Goal: Task Accomplishment & Management: Use online tool/utility

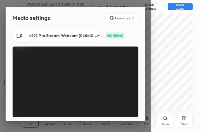
scroll to position [46, 0]
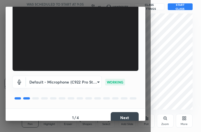
click at [128, 116] on button "Next" at bounding box center [125, 117] width 28 height 11
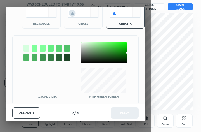
scroll to position [30, 0]
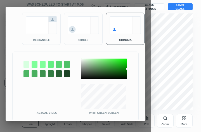
click at [46, 33] on img at bounding box center [41, 25] width 31 height 18
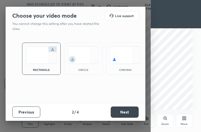
click at [125, 110] on button "Next" at bounding box center [125, 111] width 28 height 11
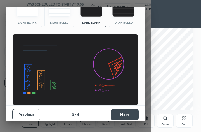
scroll to position [36, 0]
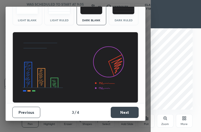
click at [127, 112] on button "Next" at bounding box center [125, 112] width 28 height 11
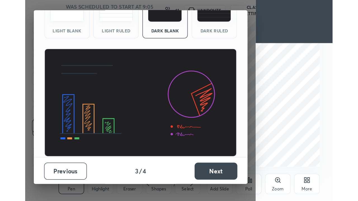
scroll to position [0, 0]
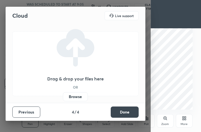
click at [127, 112] on button "Done" at bounding box center [125, 111] width 28 height 11
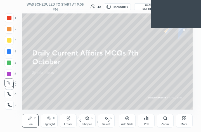
click at [184, 116] on icon at bounding box center [184, 118] width 4 height 4
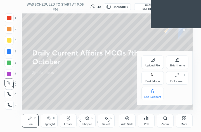
click at [157, 67] on div "Upload File" at bounding box center [152, 61] width 22 height 13
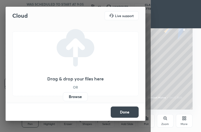
click at [73, 97] on label "Browse" at bounding box center [75, 96] width 25 height 9
click at [63, 97] on input "Browse" at bounding box center [63, 96] width 0 height 9
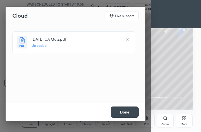
click at [129, 108] on button "Done" at bounding box center [125, 111] width 28 height 11
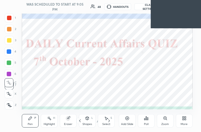
click at [188, 122] on div "More" at bounding box center [184, 120] width 17 height 13
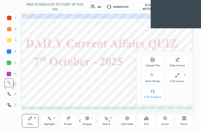
click at [178, 80] on div "Full screen" at bounding box center [177, 81] width 14 height 3
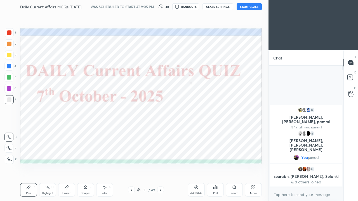
scroll to position [27796, 27715]
drag, startPoint x: 343, startPoint y: 69, endPoint x: 344, endPoint y: 96, distance: 27.1
click at [201, 96] on div "Chat 17 [PERSON_NAME], [PERSON_NAME], [PERSON_NAME] & 17 others joined 15 [PERS…" at bounding box center [312, 125] width 89 height 151
click at [10, 65] on div at bounding box center [9, 66] width 4 height 4
click at [10, 131] on icon at bounding box center [9, 160] width 5 height 4
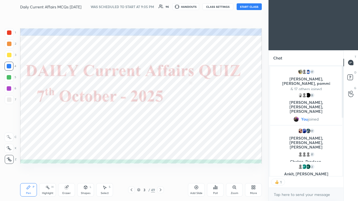
scroll to position [2, 2]
click at [201, 7] on button "START CLASS" at bounding box center [249, 6] width 25 height 7
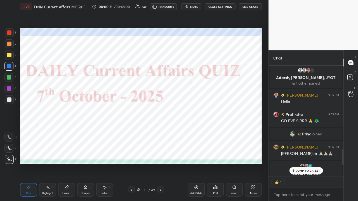
scroll to position [605, 0]
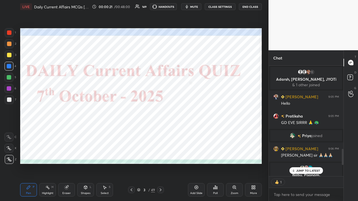
click at [201, 88] on div at bounding box center [341, 121] width 3 height 111
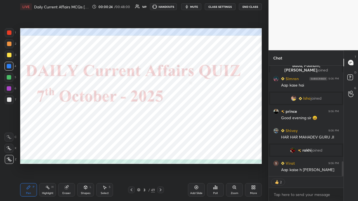
click at [201, 131] on div "[PERSON_NAME] 9:06 PM [PERSON_NAME] sir 🙏🏼🙏🏼🙏🏼 [PERSON_NAME], [PERSON_NAME], [P…" at bounding box center [306, 134] width 75 height 136
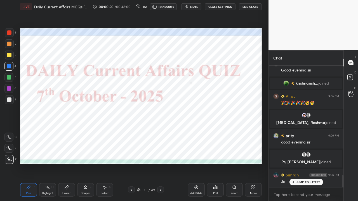
scroll to position [0, 0]
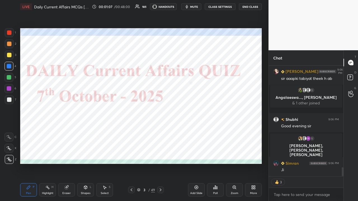
click at [201, 6] on button "CLASS SETTINGS" at bounding box center [220, 6] width 31 height 7
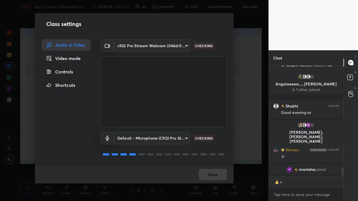
click at [65, 72] on div "Controls" at bounding box center [66, 71] width 49 height 11
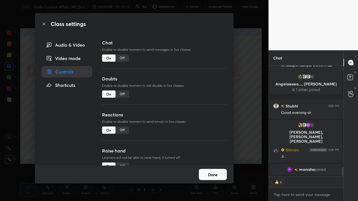
type textarea "x"
click at [121, 60] on div "Off" at bounding box center [121, 58] width 13 height 7
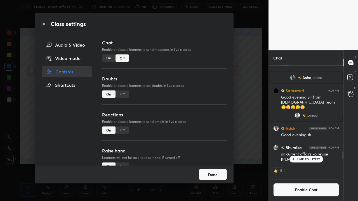
click at [201, 112] on div "Class settings Audio & Video Video mode Controls Shortcuts Chat Enable or disab…" at bounding box center [134, 100] width 268 height 201
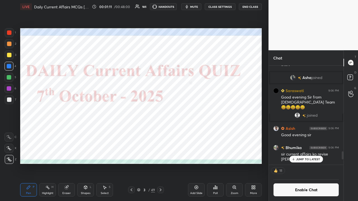
click at [201, 131] on p "JUMP TO LATEST" at bounding box center [308, 159] width 24 height 3
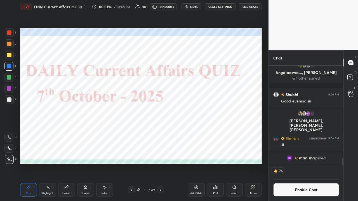
click at [11, 67] on div at bounding box center [8, 66] width 9 height 9
click at [11, 131] on icon at bounding box center [9, 160] width 5 height 4
click at [159, 131] on icon at bounding box center [160, 190] width 4 height 4
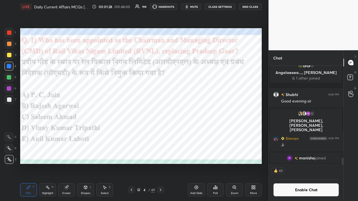
click at [201, 131] on icon at bounding box center [215, 187] width 4 height 4
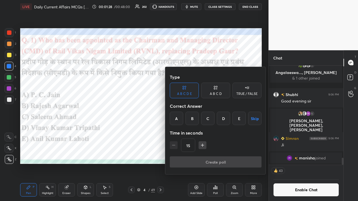
click at [201, 119] on div "C" at bounding box center [207, 118] width 13 height 13
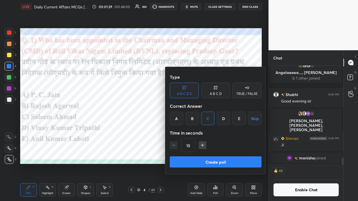
click at [201, 131] on button "Create poll" at bounding box center [216, 162] width 92 height 11
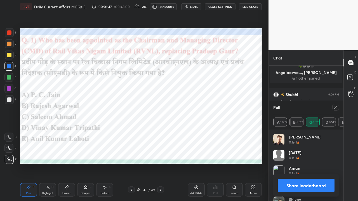
click at [201, 108] on icon at bounding box center [335, 107] width 3 height 3
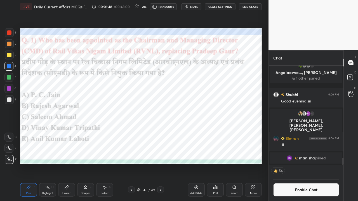
click at [160, 131] on icon at bounding box center [160, 190] width 4 height 4
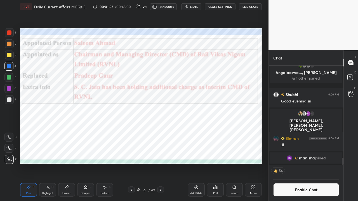
click at [160, 131] on icon at bounding box center [160, 190] width 4 height 4
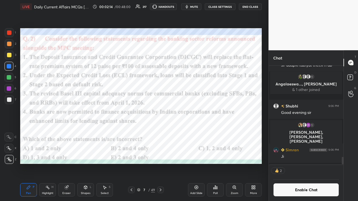
scroll to position [2, 2]
click at [201, 131] on div "Poll" at bounding box center [215, 189] width 17 height 13
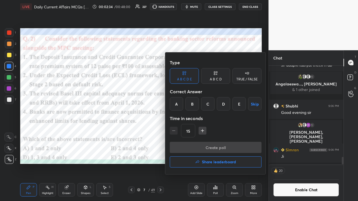
click at [201, 106] on div "E" at bounding box center [238, 103] width 13 height 13
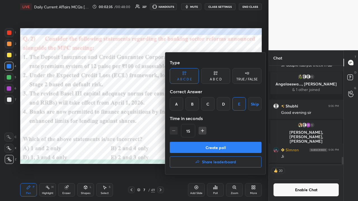
click at [201, 131] on button "Create poll" at bounding box center [216, 147] width 92 height 11
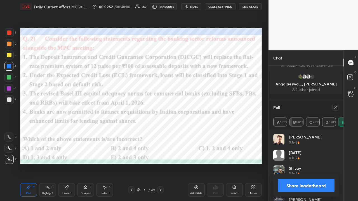
scroll to position [1319, 0]
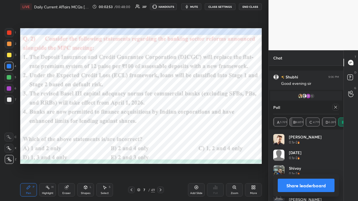
click at [201, 108] on icon at bounding box center [335, 107] width 4 height 4
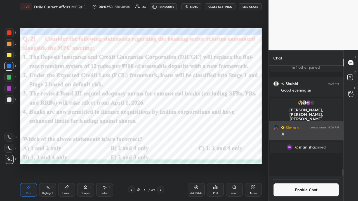
scroll to position [1293, 0]
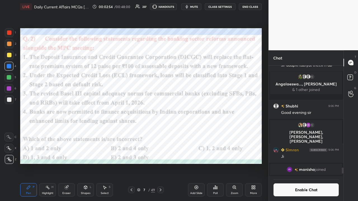
click at [159, 131] on div at bounding box center [160, 190] width 7 height 7
click at [201, 7] on button "CLASS SETTINGS" at bounding box center [220, 6] width 31 height 7
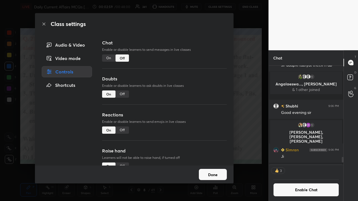
click at [106, 59] on div "On" at bounding box center [108, 58] width 13 height 7
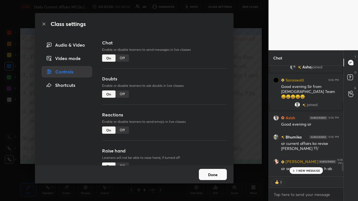
click at [201, 119] on div "Class settings Audio & Video Video mode Controls Shortcuts Chat Enable or disab…" at bounding box center [134, 100] width 268 height 201
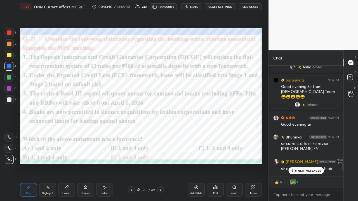
click at [201, 131] on div "6 NEW MESSAGES" at bounding box center [306, 170] width 36 height 7
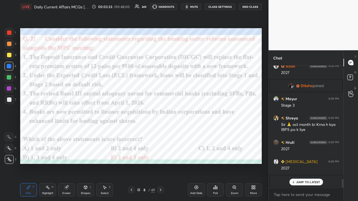
type textarea "x"
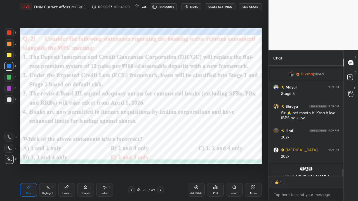
click at [201, 7] on button "CLASS SETTINGS" at bounding box center [220, 6] width 31 height 7
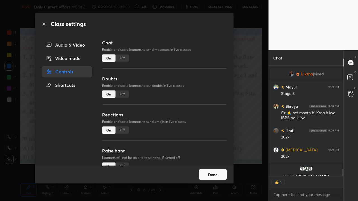
click at [122, 61] on div "Off" at bounding box center [121, 58] width 13 height 7
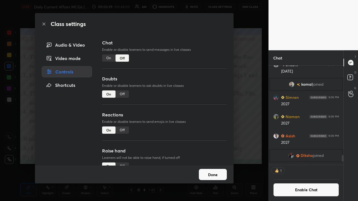
drag, startPoint x: 243, startPoint y: 112, endPoint x: 241, endPoint y: 110, distance: 3.2
click at [201, 112] on div "Class settings Audio & Video Video mode Controls Shortcuts Chat Enable or disab…" at bounding box center [134, 100] width 268 height 201
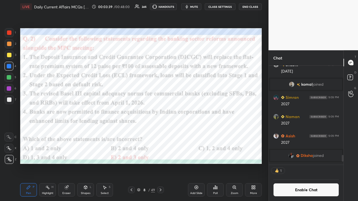
click at [161, 131] on icon at bounding box center [160, 190] width 4 height 4
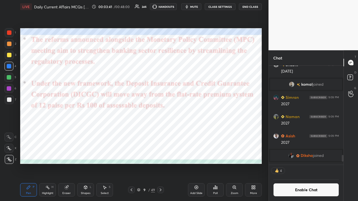
click at [161, 131] on icon at bounding box center [160, 190] width 4 height 4
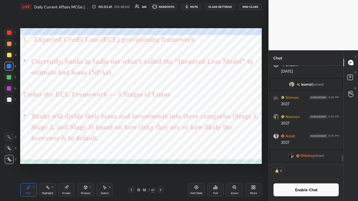
click at [160, 131] on icon at bounding box center [160, 190] width 4 height 4
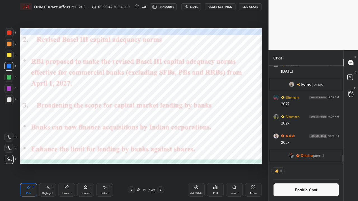
click at [162, 131] on icon at bounding box center [160, 190] width 4 height 4
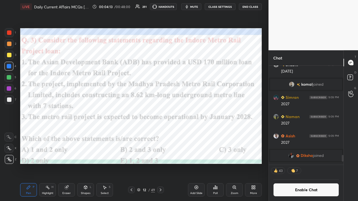
click at [201, 131] on div "Poll" at bounding box center [215, 189] width 17 height 13
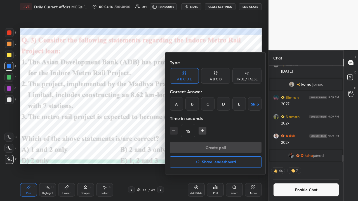
drag, startPoint x: 223, startPoint y: 104, endPoint x: 220, endPoint y: 113, distance: 9.7
click at [201, 105] on div "D" at bounding box center [223, 103] width 13 height 13
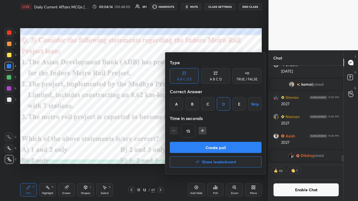
click at [201, 131] on button "Create poll" at bounding box center [216, 147] width 92 height 11
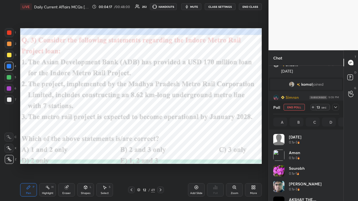
scroll to position [65, 64]
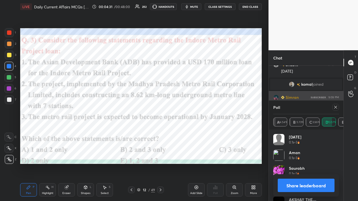
drag, startPoint x: 336, startPoint y: 106, endPoint x: 329, endPoint y: 107, distance: 6.5
click at [201, 107] on icon at bounding box center [335, 107] width 4 height 4
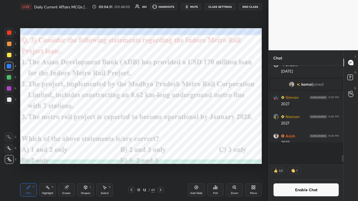
scroll to position [0, 2]
click at [201, 5] on button "CLASS SETTINGS" at bounding box center [220, 6] width 31 height 7
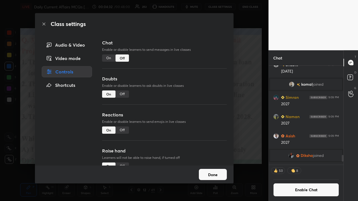
click at [106, 59] on div "On" at bounding box center [108, 58] width 13 height 7
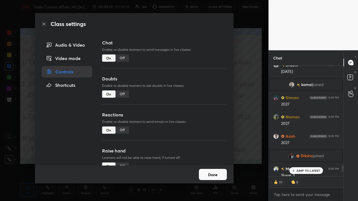
click at [201, 108] on div "Class settings Audio & Video Video mode Controls Shortcuts Chat Enable or disab…" at bounding box center [134, 100] width 268 height 201
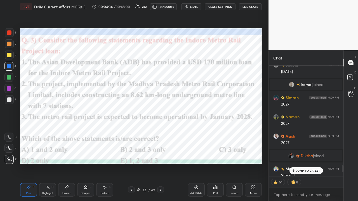
drag, startPoint x: 162, startPoint y: 189, endPoint x: 154, endPoint y: 188, distance: 7.9
click at [162, 131] on icon at bounding box center [160, 190] width 4 height 4
click at [201, 131] on p "1 NEW MESSAGE" at bounding box center [308, 170] width 24 height 3
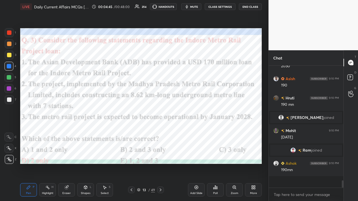
type textarea "x"
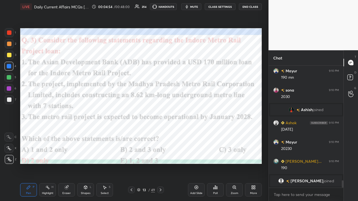
click at [160, 131] on icon at bounding box center [160, 190] width 4 height 4
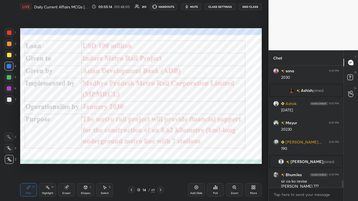
click at [161, 131] on icon at bounding box center [160, 190] width 4 height 4
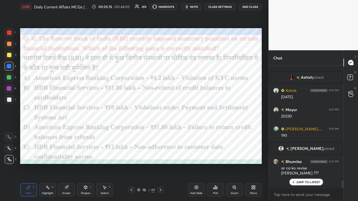
click at [201, 3] on button "CLASS SETTINGS" at bounding box center [220, 6] width 31 height 7
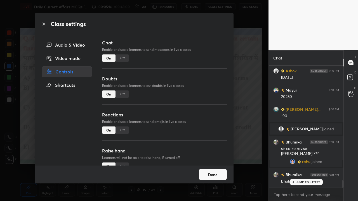
click at [123, 59] on div "Off" at bounding box center [121, 58] width 13 height 7
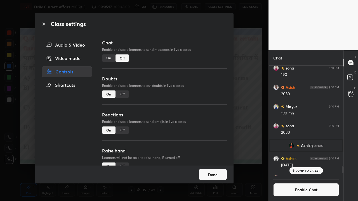
click at [201, 104] on div "Class settings Audio & Video Video mode Controls Shortcuts Chat Enable or disab…" at bounding box center [134, 100] width 268 height 201
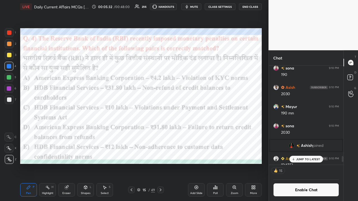
click at [201, 131] on icon at bounding box center [215, 187] width 1 height 3
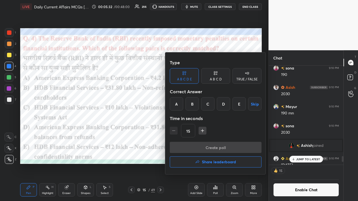
click at [201, 101] on div "D" at bounding box center [223, 103] width 13 height 13
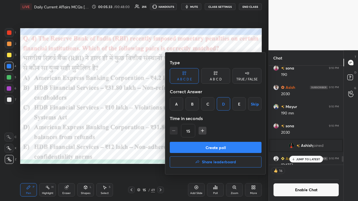
click at [201, 131] on button "Create poll" at bounding box center [216, 147] width 92 height 11
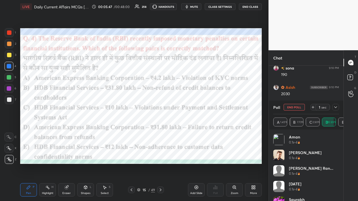
scroll to position [2, 2]
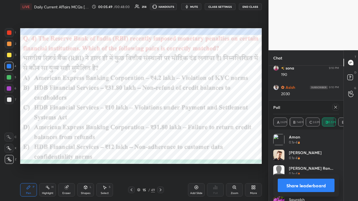
click at [201, 107] on icon at bounding box center [335, 107] width 3 height 3
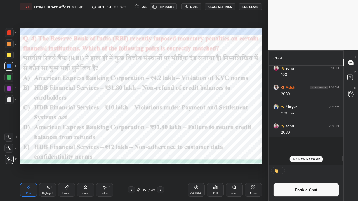
scroll to position [0, 0]
click at [160, 131] on icon at bounding box center [160, 190] width 4 height 4
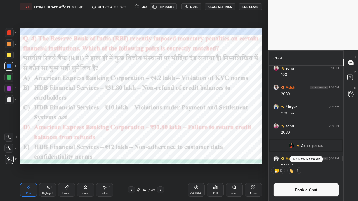
click at [160, 131] on icon at bounding box center [160, 190] width 4 height 4
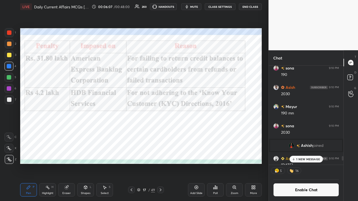
click at [130, 131] on icon at bounding box center [131, 190] width 4 height 4
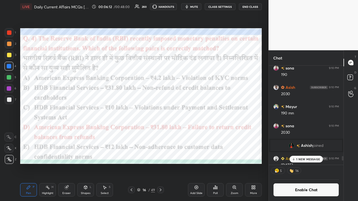
click at [201, 6] on button "CLASS SETTINGS" at bounding box center [220, 6] width 31 height 7
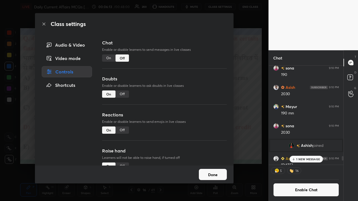
click at [110, 61] on div "On" at bounding box center [108, 58] width 13 height 7
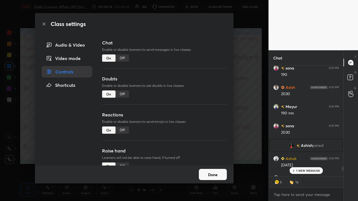
click at [201, 102] on div "Class settings Audio & Video Video mode Controls Shortcuts Chat Enable or disab…" at bounding box center [134, 100] width 268 height 201
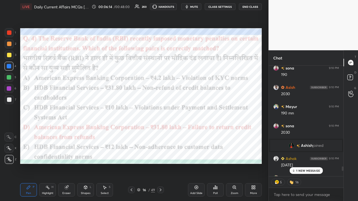
click at [201, 131] on icon at bounding box center [294, 170] width 4 height 3
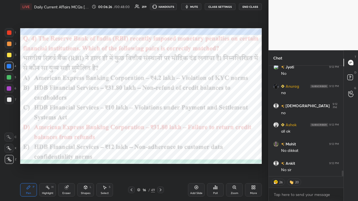
type textarea "x"
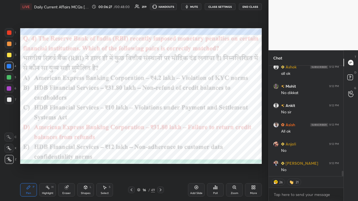
click at [201, 4] on button "CLASS SETTINGS" at bounding box center [220, 6] width 31 height 7
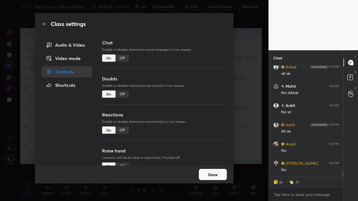
click at [123, 57] on div "Off" at bounding box center [121, 58] width 13 height 7
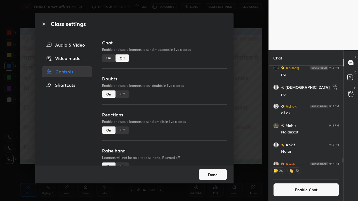
drag, startPoint x: 239, startPoint y: 109, endPoint x: 238, endPoint y: 107, distance: 2.9
click at [201, 109] on div "Class settings Audio & Video Video mode Controls Shortcuts Chat Enable or disab…" at bounding box center [134, 100] width 268 height 201
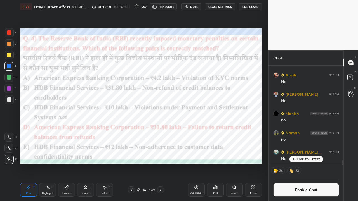
click at [162, 131] on icon at bounding box center [160, 190] width 4 height 4
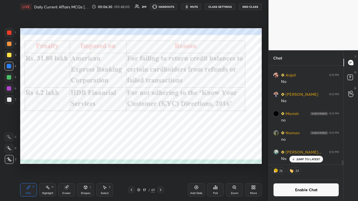
click at [162, 131] on icon at bounding box center [160, 190] width 4 height 4
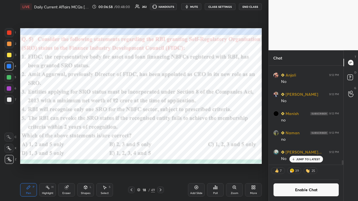
click at [201, 131] on img at bounding box center [308, 171] width 6 height 6
drag, startPoint x: 311, startPoint y: 172, endPoint x: 304, endPoint y: 172, distance: 7.0
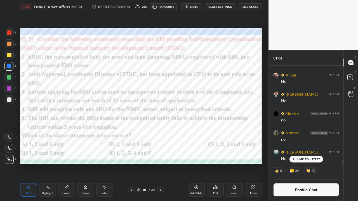
click at [201, 131] on img at bounding box center [308, 171] width 6 height 6
click at [201, 131] on img at bounding box center [292, 171] width 6 height 6
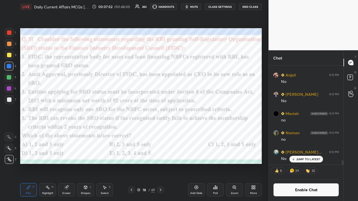
drag, startPoint x: 301, startPoint y: 158, endPoint x: 301, endPoint y: 161, distance: 3.1
click at [201, 131] on p "JUMP TO LATEST" at bounding box center [308, 159] width 24 height 3
click at [201, 131] on div "Poll" at bounding box center [215, 189] width 17 height 13
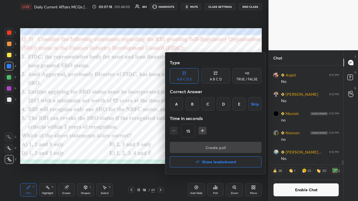
drag, startPoint x: 224, startPoint y: 103, endPoint x: 218, endPoint y: 125, distance: 23.4
click at [201, 103] on div "D" at bounding box center [223, 103] width 13 height 13
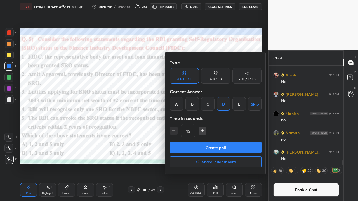
click at [201, 131] on button "Create poll" at bounding box center [216, 147] width 92 height 11
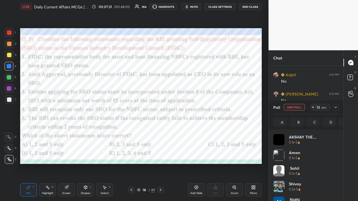
scroll to position [65, 64]
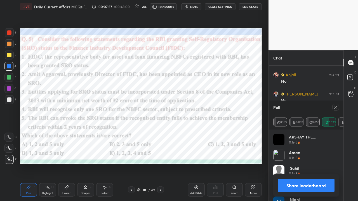
click at [201, 107] on icon at bounding box center [335, 107] width 4 height 4
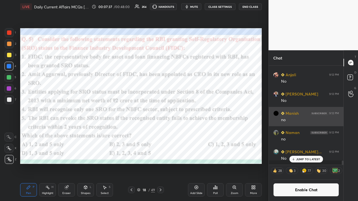
scroll to position [2, 2]
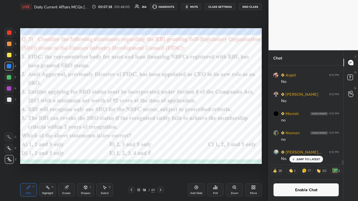
click at [201, 7] on button "CLASS SETTINGS" at bounding box center [220, 6] width 31 height 7
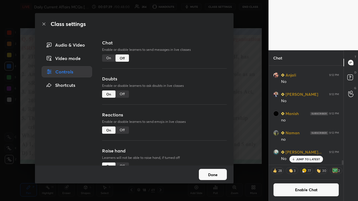
drag, startPoint x: 108, startPoint y: 59, endPoint x: 112, endPoint y: 65, distance: 6.8
click at [108, 59] on div "On" at bounding box center [108, 58] width 13 height 7
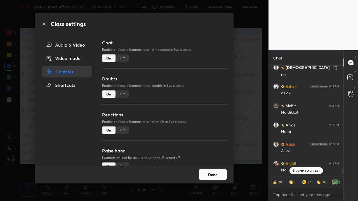
click at [201, 116] on div "Class settings Audio & Video Video mode Controls Shortcuts Chat Enable or disab…" at bounding box center [134, 100] width 268 height 201
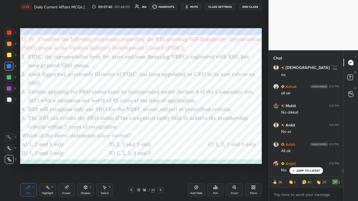
click at [201, 131] on icon at bounding box center [293, 170] width 4 height 3
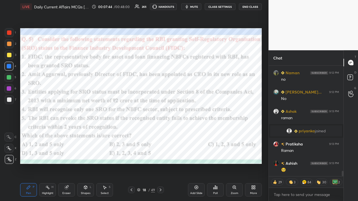
click at [160, 131] on icon at bounding box center [161, 190] width 2 height 3
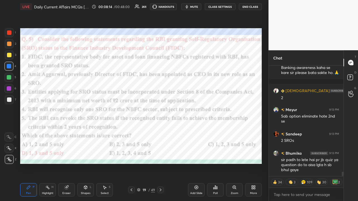
type textarea "x"
click at [201, 6] on button "CLASS SETTINGS" at bounding box center [220, 6] width 31 height 7
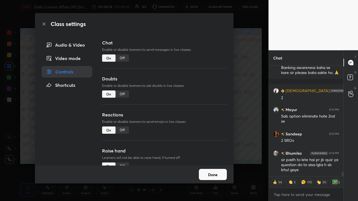
click at [121, 60] on div "Off" at bounding box center [121, 58] width 13 height 7
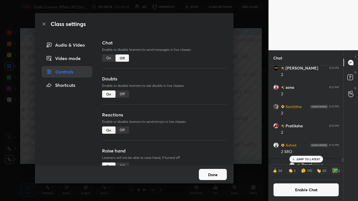
click at [201, 99] on div "Class settings Audio & Video Video mode Controls Shortcuts Chat Enable or disab…" at bounding box center [134, 100] width 268 height 201
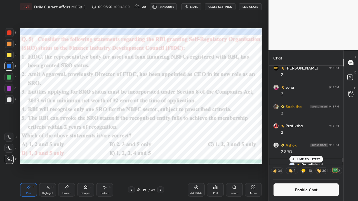
click at [161, 131] on icon at bounding box center [160, 190] width 4 height 4
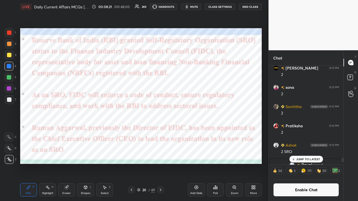
click at [161, 131] on icon at bounding box center [160, 190] width 4 height 4
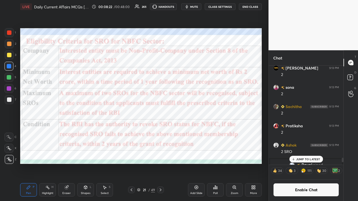
click at [159, 131] on icon at bounding box center [160, 190] width 4 height 4
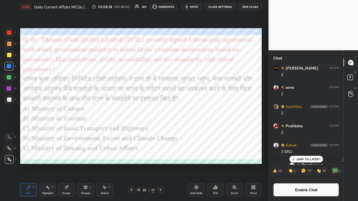
click at [201, 131] on div "Poll" at bounding box center [215, 189] width 17 height 13
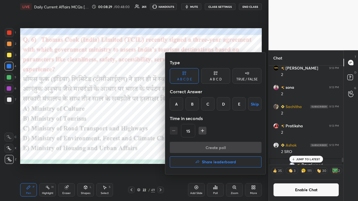
drag, startPoint x: 194, startPoint y: 105, endPoint x: 193, endPoint y: 111, distance: 5.9
click at [193, 107] on div "B" at bounding box center [191, 103] width 13 height 13
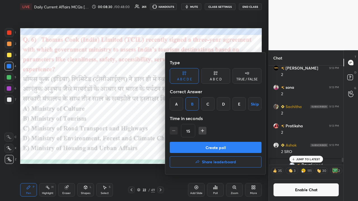
click at [197, 131] on button "Create poll" at bounding box center [216, 147] width 92 height 11
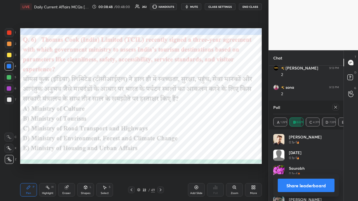
click at [161, 131] on icon at bounding box center [160, 190] width 4 height 4
click at [201, 107] on icon at bounding box center [335, 107] width 4 height 4
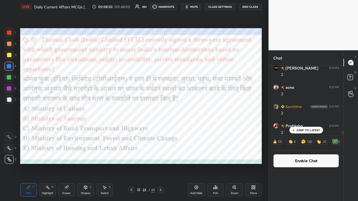
scroll to position [0, 0]
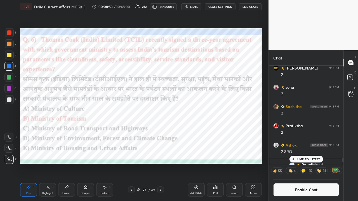
click at [161, 131] on icon at bounding box center [160, 190] width 4 height 4
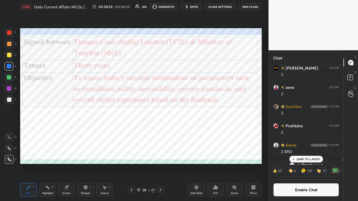
click at [201, 131] on p "JUMP TO LATEST" at bounding box center [308, 159] width 24 height 3
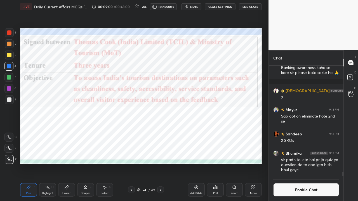
click at [161, 131] on icon at bounding box center [160, 190] width 4 height 4
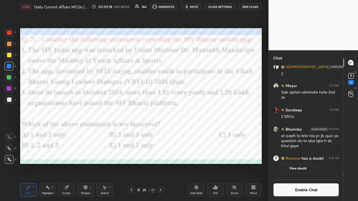
click at [201, 131] on button "View doubt" at bounding box center [298, 168] width 34 height 9
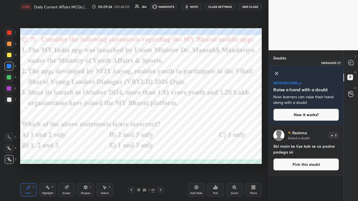
drag, startPoint x: 351, startPoint y: 63, endPoint x: 348, endPoint y: 67, distance: 4.9
click at [201, 64] on icon at bounding box center [350, 62] width 5 height 5
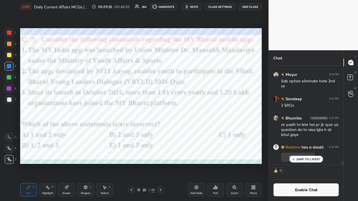
click at [201, 131] on div "JUMP TO LATEST" at bounding box center [306, 159] width 34 height 7
click at [201, 131] on div "Poll" at bounding box center [215, 189] width 17 height 13
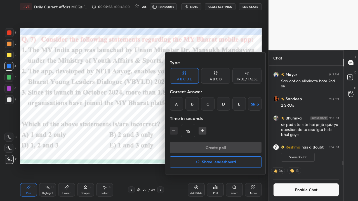
drag, startPoint x: 224, startPoint y: 100, endPoint x: 220, endPoint y: 112, distance: 13.5
click at [201, 101] on div "D" at bounding box center [223, 103] width 13 height 13
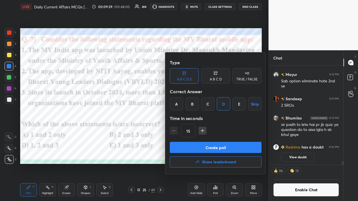
click at [201, 131] on button "Create poll" at bounding box center [216, 147] width 92 height 11
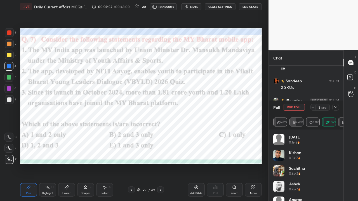
scroll to position [2, 2]
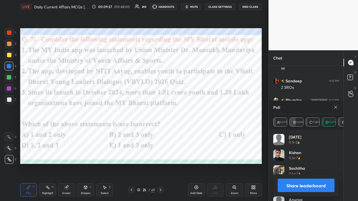
click at [201, 107] on icon at bounding box center [335, 107] width 4 height 4
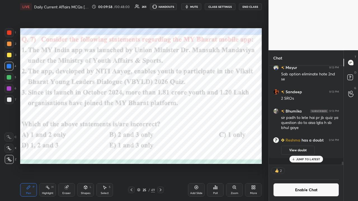
scroll to position [2, 2]
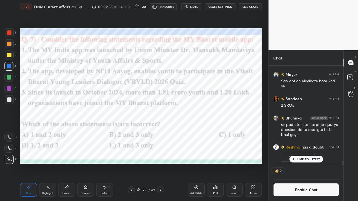
click at [201, 7] on button "CLASS SETTINGS" at bounding box center [220, 6] width 31 height 7
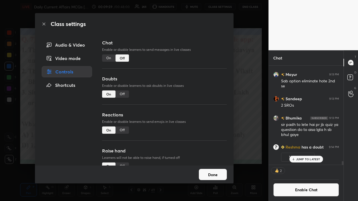
click at [106, 59] on div "On" at bounding box center [108, 58] width 13 height 7
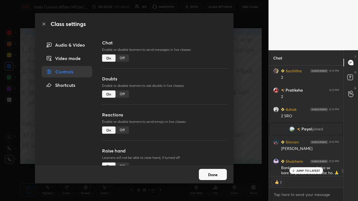
click at [201, 105] on div "Class settings Audio & Video Video mode Controls Shortcuts Chat Enable or disab…" at bounding box center [134, 100] width 268 height 201
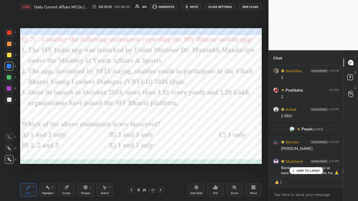
click at [201, 131] on p "JUMP TO LATEST" at bounding box center [308, 170] width 24 height 3
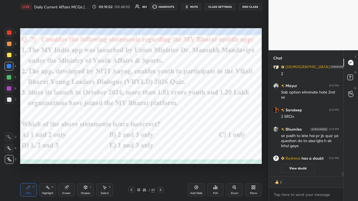
click at [160, 131] on icon at bounding box center [160, 190] width 4 height 4
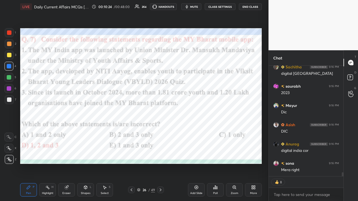
click at [161, 131] on icon at bounding box center [160, 190] width 4 height 4
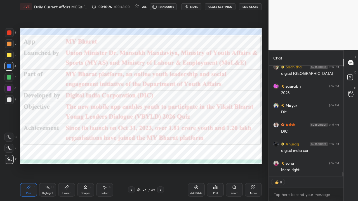
type textarea "x"
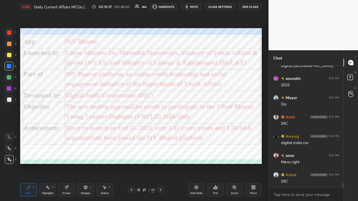
click at [133, 131] on icon at bounding box center [131, 190] width 4 height 4
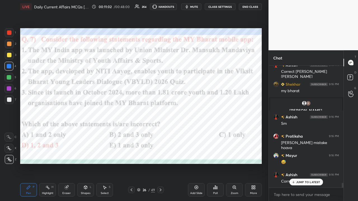
scroll to position [3077, 0]
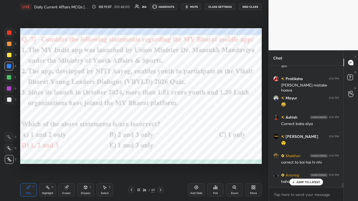
click at [201, 6] on button "CLASS SETTINGS" at bounding box center [220, 6] width 31 height 7
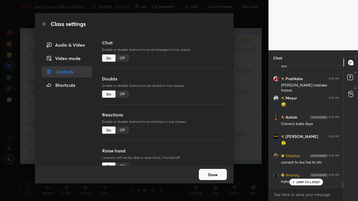
click at [119, 58] on div "Off" at bounding box center [121, 58] width 13 height 7
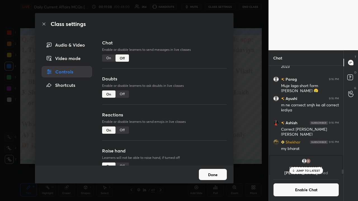
click at [201, 94] on div "Class settings Audio & Video Video mode Controls Shortcuts Chat Enable or disab…" at bounding box center [134, 100] width 268 height 201
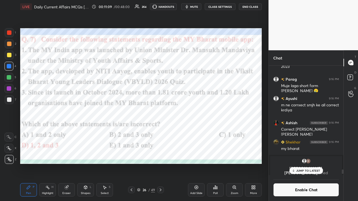
click at [162, 131] on div at bounding box center [160, 190] width 7 height 7
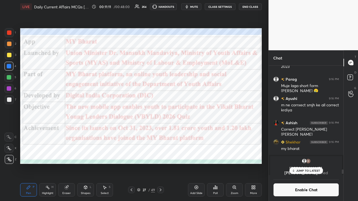
click at [162, 131] on icon at bounding box center [160, 190] width 4 height 4
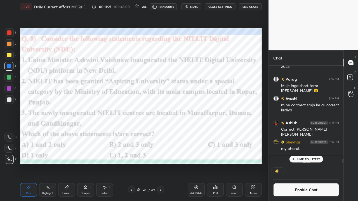
scroll to position [2, 2]
click at [201, 131] on icon at bounding box center [215, 187] width 1 height 3
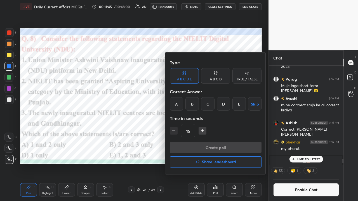
drag, startPoint x: 223, startPoint y: 104, endPoint x: 220, endPoint y: 110, distance: 7.1
click at [201, 105] on div "D" at bounding box center [223, 103] width 13 height 13
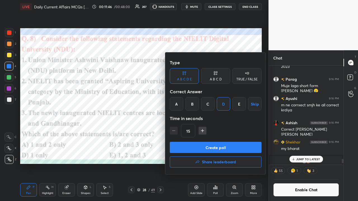
click at [201, 131] on button "Create poll" at bounding box center [216, 147] width 92 height 11
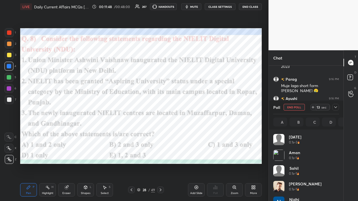
scroll to position [2, 2]
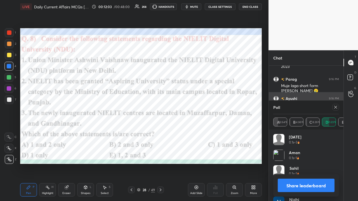
click at [201, 107] on icon at bounding box center [335, 107] width 4 height 4
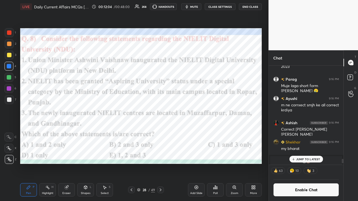
scroll to position [98, 73]
click at [163, 131] on div at bounding box center [160, 190] width 7 height 7
click at [201, 5] on button "CLASS SETTINGS" at bounding box center [220, 6] width 31 height 7
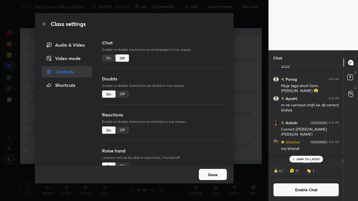
click at [109, 59] on div "On" at bounding box center [108, 58] width 13 height 7
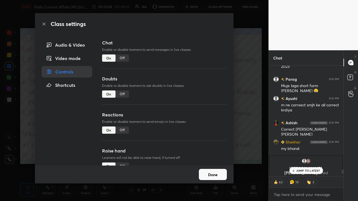
click at [201, 97] on div "Class settings Audio & Video Video mode Controls Shortcuts Chat Enable or disab…" at bounding box center [134, 100] width 268 height 201
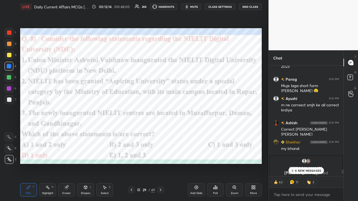
click at [201, 131] on p "6 NEW MESSAGES" at bounding box center [308, 170] width 26 height 3
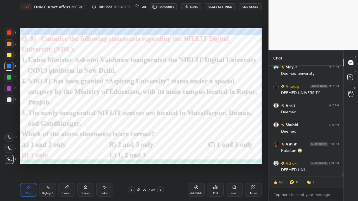
scroll to position [3385, 0]
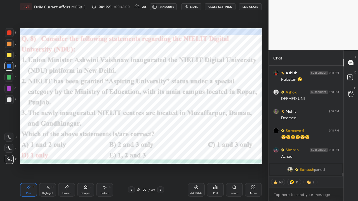
type textarea "x"
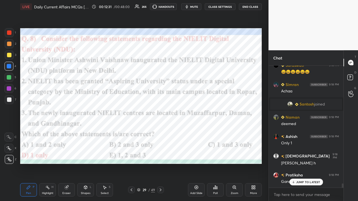
click at [160, 131] on icon at bounding box center [160, 190] width 4 height 4
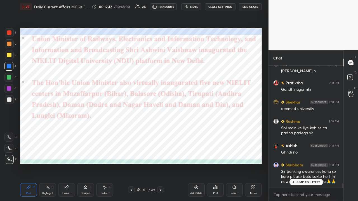
click at [201, 131] on div "JUMP TO LATEST" at bounding box center [306, 182] width 34 height 7
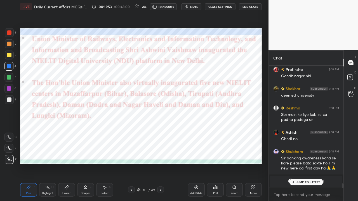
click at [201, 6] on button "CLASS SETTINGS" at bounding box center [220, 6] width 31 height 7
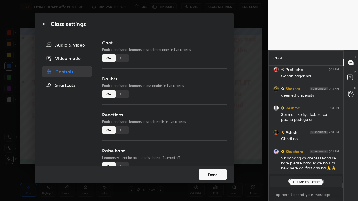
click at [121, 59] on div "Off" at bounding box center [121, 58] width 13 height 7
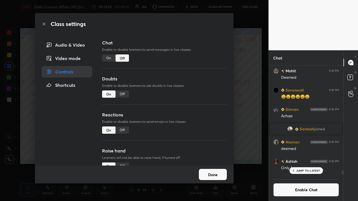
click at [201, 100] on div "Class settings Audio & Video Video mode Controls Shortcuts Chat Enable or disab…" at bounding box center [134, 100] width 268 height 201
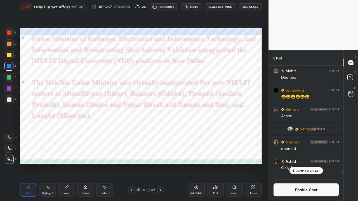
click at [160, 131] on icon at bounding box center [160, 190] width 4 height 4
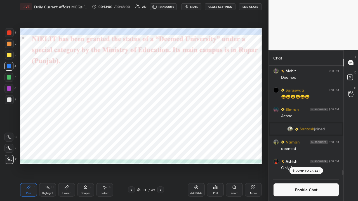
click at [162, 131] on icon at bounding box center [160, 190] width 4 height 4
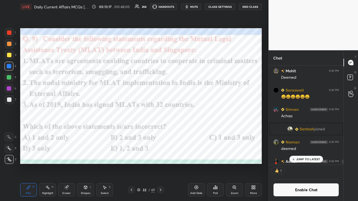
scroll to position [2, 2]
click at [201, 131] on icon at bounding box center [216, 188] width 1 height 3
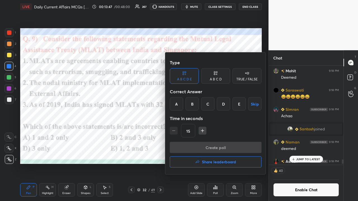
click at [191, 107] on div "B" at bounding box center [191, 103] width 13 height 13
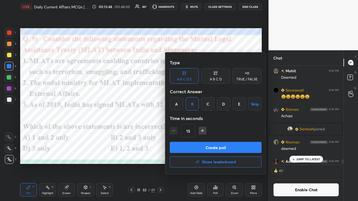
click at [197, 131] on button "Create poll" at bounding box center [216, 147] width 92 height 11
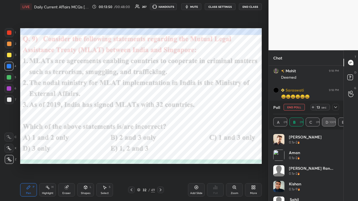
scroll to position [65, 64]
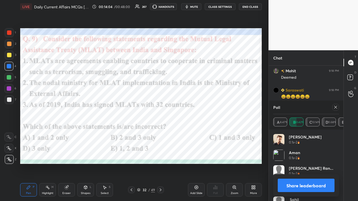
click at [201, 108] on icon at bounding box center [335, 107] width 4 height 4
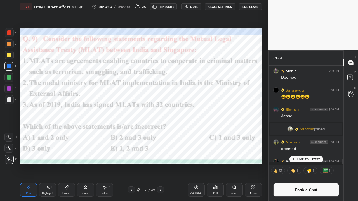
scroll to position [96, 73]
click at [201, 7] on button "CLASS SETTINGS" at bounding box center [220, 6] width 31 height 7
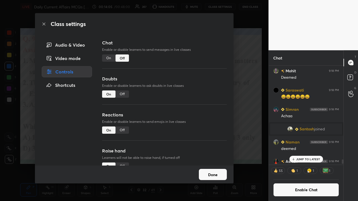
click at [115, 59] on div "Off" at bounding box center [121, 58] width 13 height 7
click at [110, 60] on div "On" at bounding box center [108, 58] width 13 height 7
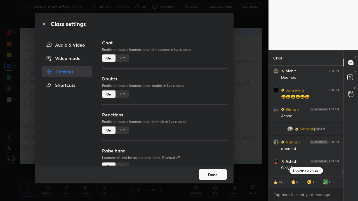
click at [201, 101] on div "Class settings Audio & Video Video mode Controls Shortcuts Chat Enable or disab…" at bounding box center [134, 100] width 268 height 201
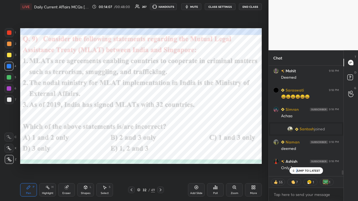
click at [201, 131] on p "JUMP TO LATEST" at bounding box center [308, 170] width 24 height 3
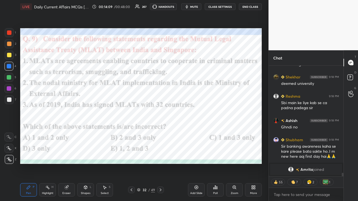
click at [160, 131] on icon at bounding box center [160, 190] width 4 height 4
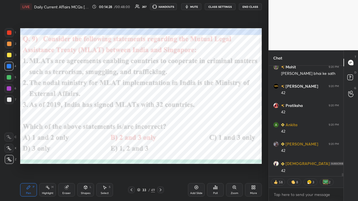
type textarea "x"
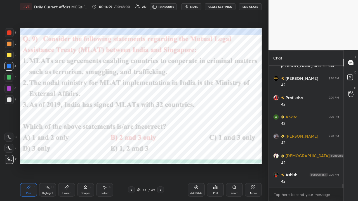
click at [163, 131] on div at bounding box center [160, 190] width 7 height 7
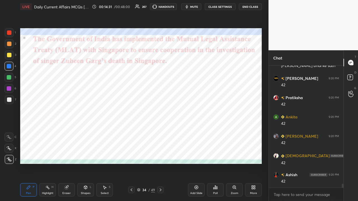
click at [162, 131] on icon at bounding box center [160, 190] width 4 height 4
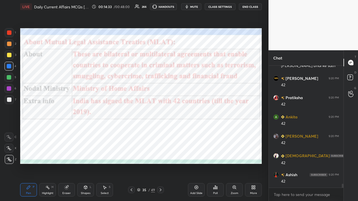
click at [201, 5] on button "CLASS SETTINGS" at bounding box center [220, 6] width 31 height 7
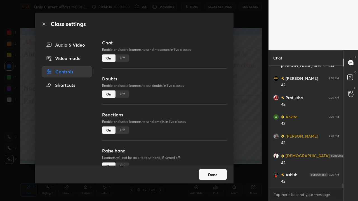
drag, startPoint x: 122, startPoint y: 58, endPoint x: 124, endPoint y: 63, distance: 5.0
click at [122, 58] on div "Off" at bounding box center [121, 58] width 13 height 7
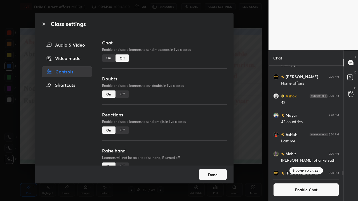
click at [201, 106] on div "Class settings Audio & Video Video mode Controls Shortcuts Chat Enable or disab…" at bounding box center [134, 100] width 268 height 201
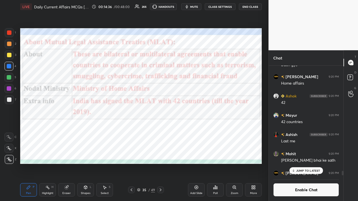
click at [163, 131] on div at bounding box center [160, 190] width 7 height 7
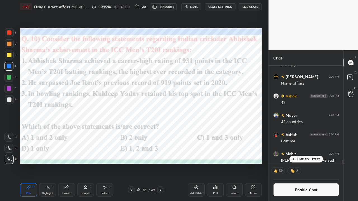
click at [201, 131] on icon at bounding box center [215, 187] width 4 height 4
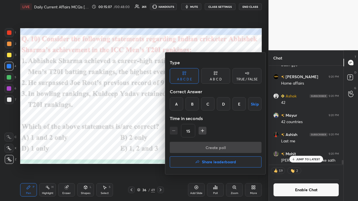
click at [201, 101] on div "D" at bounding box center [223, 103] width 13 height 13
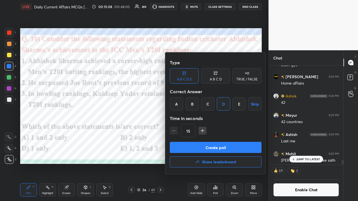
click at [201, 131] on button "Create poll" at bounding box center [216, 147] width 92 height 11
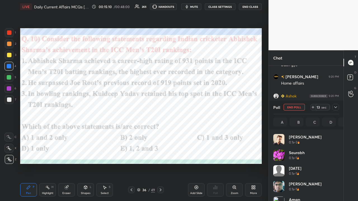
scroll to position [65, 64]
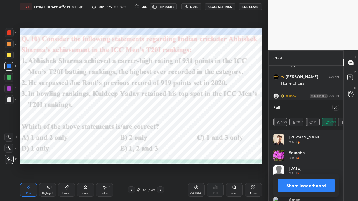
click at [201, 107] on icon at bounding box center [335, 107] width 4 height 4
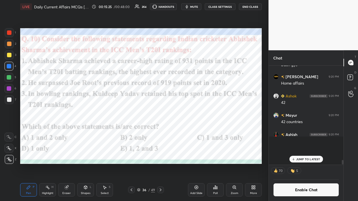
scroll to position [49, 73]
click at [201, 6] on button "CLASS SETTINGS" at bounding box center [220, 6] width 31 height 7
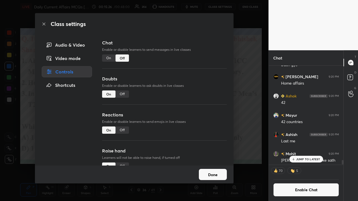
click at [107, 59] on div "On" at bounding box center [108, 58] width 13 height 7
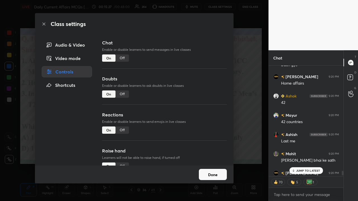
click at [201, 109] on div "Class settings Audio & Video Video mode Controls Shortcuts Chat Enable or disab…" at bounding box center [134, 100] width 268 height 201
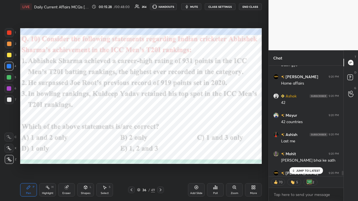
click at [201, 131] on icon at bounding box center [293, 170] width 4 height 3
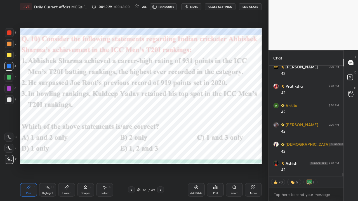
click at [160, 131] on icon at bounding box center [160, 190] width 4 height 4
click at [201, 5] on button "CLASS SETTINGS" at bounding box center [220, 6] width 31 height 7
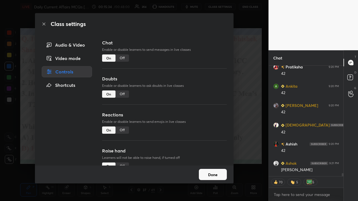
click at [201, 93] on div "Class settings Audio & Video Video mode Controls Shortcuts Chat Enable or disab…" at bounding box center [134, 100] width 268 height 201
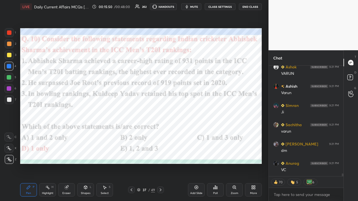
click at [160, 131] on icon at bounding box center [160, 190] width 4 height 4
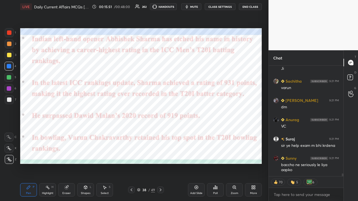
type textarea "x"
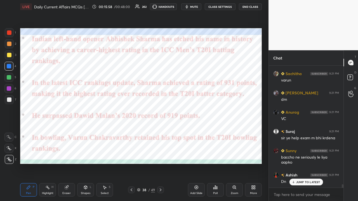
click at [201, 5] on button "CLASS SETTINGS" at bounding box center [220, 6] width 31 height 7
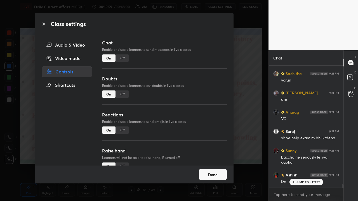
click at [123, 59] on div "Off" at bounding box center [121, 58] width 13 height 7
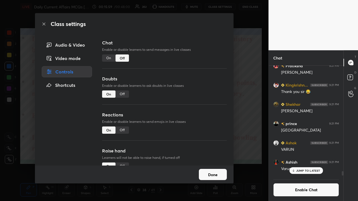
click at [201, 105] on div "Class settings Audio & Video Video mode Controls Shortcuts Chat Enable or disab…" at bounding box center [134, 100] width 268 height 201
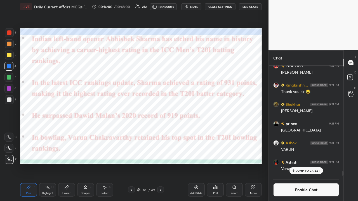
click at [162, 131] on icon at bounding box center [160, 190] width 4 height 4
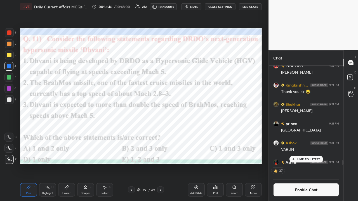
click at [201, 131] on icon at bounding box center [215, 187] width 4 height 4
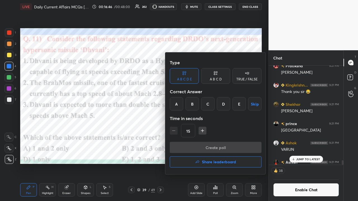
click at [201, 105] on div "E" at bounding box center [238, 103] width 13 height 13
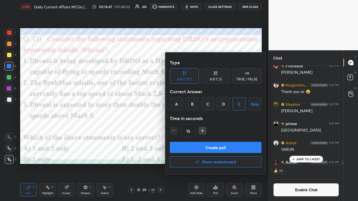
click at [201, 131] on button "Create poll" at bounding box center [216, 147] width 92 height 11
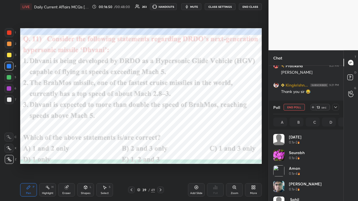
scroll to position [65, 64]
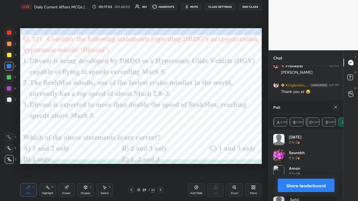
click at [201, 107] on icon at bounding box center [335, 107] width 4 height 4
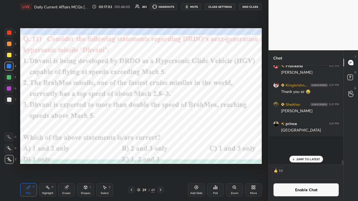
scroll to position [2, 2]
click at [201, 5] on button "CLASS SETTINGS" at bounding box center [220, 6] width 31 height 7
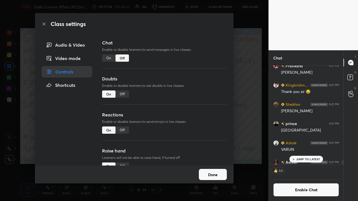
click at [106, 58] on div "On" at bounding box center [108, 58] width 13 height 7
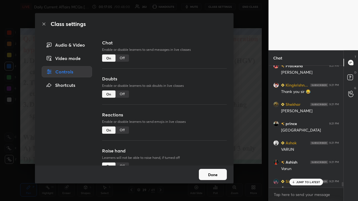
click at [201, 98] on div "Class settings Audio & Video Video mode Controls Shortcuts Chat Enable or disab…" at bounding box center [134, 100] width 268 height 201
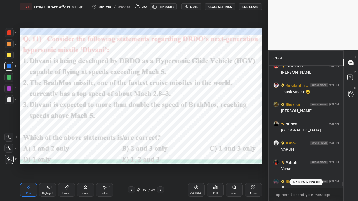
click at [161, 131] on icon at bounding box center [160, 190] width 4 height 4
click at [201, 131] on icon at bounding box center [294, 182] width 4 height 3
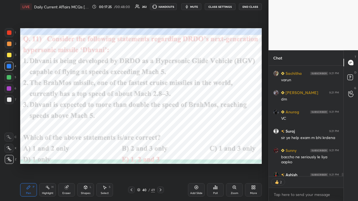
type textarea "x"
click at [201, 6] on button "CLASS SETTINGS" at bounding box center [220, 6] width 31 height 7
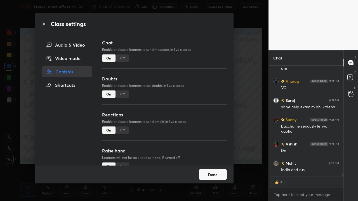
click at [122, 58] on div "Off" at bounding box center [121, 58] width 13 height 7
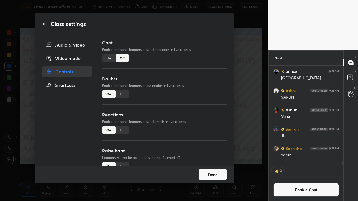
click at [201, 105] on div "Class settings Audio & Video Video mode Controls Shortcuts Chat Enable or disab…" at bounding box center [134, 100] width 268 height 201
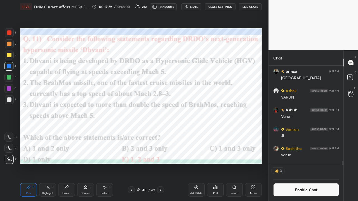
click at [160, 131] on icon at bounding box center [160, 190] width 4 height 4
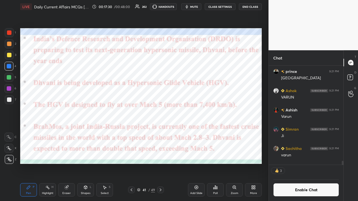
click at [160, 131] on icon at bounding box center [160, 190] width 4 height 4
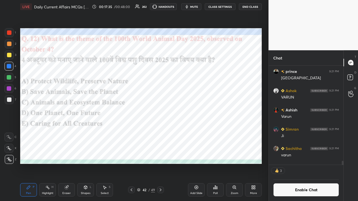
click at [201, 131] on div "Poll" at bounding box center [215, 189] width 17 height 13
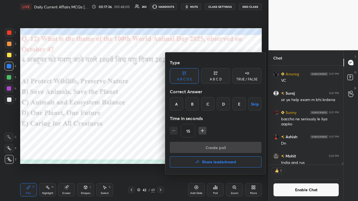
click at [195, 105] on div "B" at bounding box center [191, 103] width 13 height 13
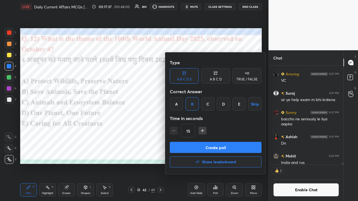
click at [188, 131] on button "Create poll" at bounding box center [216, 147] width 92 height 11
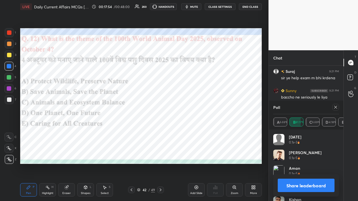
click at [201, 108] on icon at bounding box center [335, 107] width 4 height 4
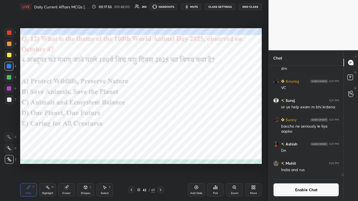
click at [162, 131] on icon at bounding box center [160, 190] width 4 height 4
click at [161, 131] on icon at bounding box center [160, 190] width 4 height 4
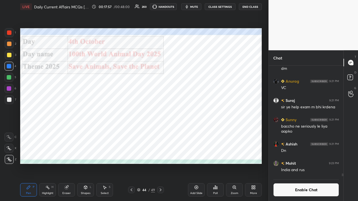
click at [160, 131] on icon at bounding box center [161, 190] width 2 height 3
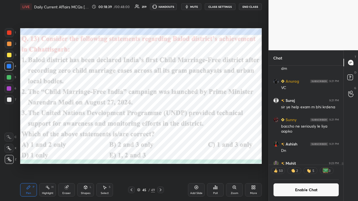
click at [201, 131] on div "Poll" at bounding box center [215, 189] width 17 height 13
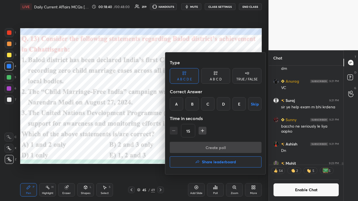
drag, startPoint x: 176, startPoint y: 104, endPoint x: 180, endPoint y: 126, distance: 21.8
click at [176, 105] on div "A" at bounding box center [176, 103] width 13 height 13
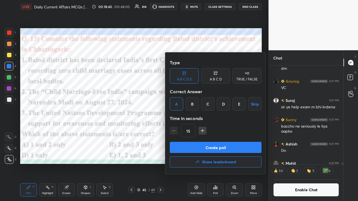
click at [185, 131] on button "Create poll" at bounding box center [216, 147] width 92 height 11
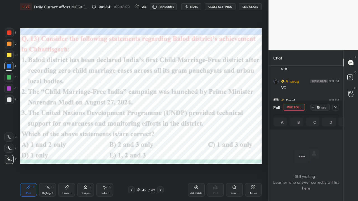
scroll to position [2, 2]
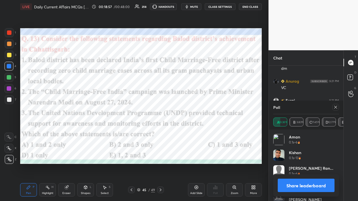
click at [201, 107] on icon at bounding box center [335, 107] width 4 height 4
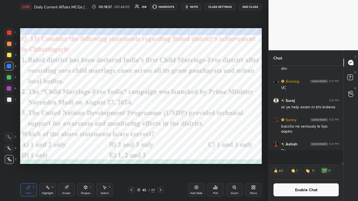
scroll to position [2, 2]
click at [163, 131] on div at bounding box center [160, 190] width 7 height 7
click at [201, 7] on button "CLASS SETTINGS" at bounding box center [220, 6] width 31 height 7
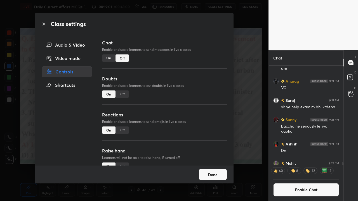
click at [105, 58] on div "On" at bounding box center [108, 58] width 13 height 7
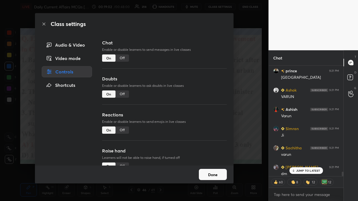
click at [201, 114] on div "Class settings Audio & Video Video mode Controls Shortcuts Chat Enable or disab…" at bounding box center [134, 100] width 268 height 201
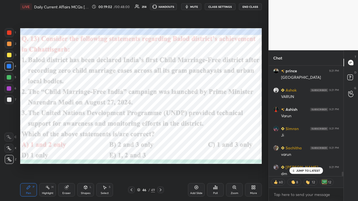
click at [201, 131] on p "JUMP TO LATEST" at bounding box center [308, 170] width 24 height 3
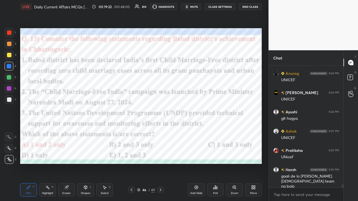
click at [160, 131] on icon at bounding box center [160, 190] width 4 height 4
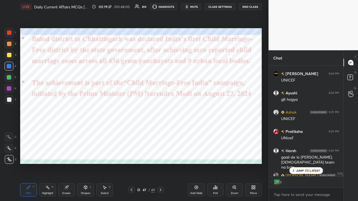
click at [160, 131] on icon at bounding box center [160, 190] width 4 height 4
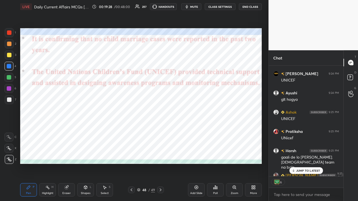
type textarea "x"
click at [162, 131] on icon at bounding box center [160, 190] width 4 height 4
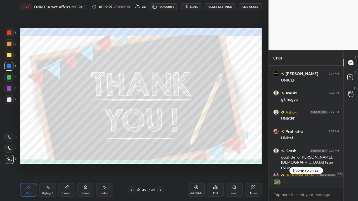
click at [201, 7] on button "CLASS SETTINGS" at bounding box center [220, 6] width 31 height 7
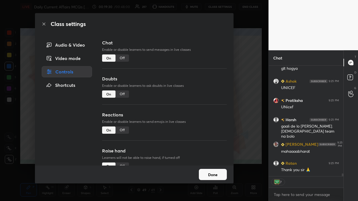
click at [124, 59] on div "Off" at bounding box center [121, 58] width 13 height 7
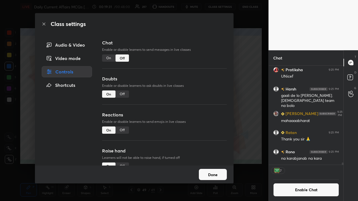
click at [107, 60] on div "On" at bounding box center [108, 58] width 13 height 7
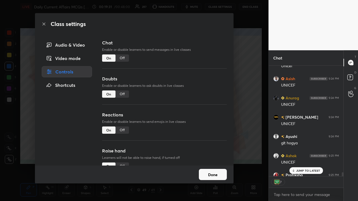
click at [201, 118] on div "Class settings Audio & Video Video mode Controls Shortcuts Chat Enable or disab…" at bounding box center [134, 100] width 268 height 201
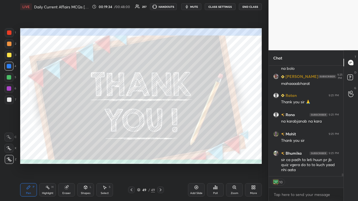
click at [201, 131] on div "Poll" at bounding box center [215, 189] width 17 height 13
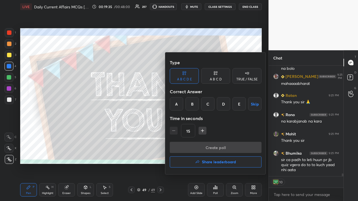
click at [201, 131] on h4 "Share leaderboard" at bounding box center [219, 162] width 34 height 4
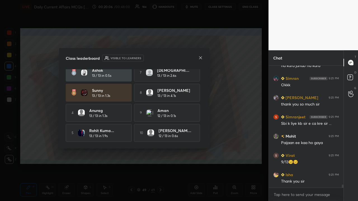
click at [200, 58] on icon at bounding box center [200, 58] width 4 height 4
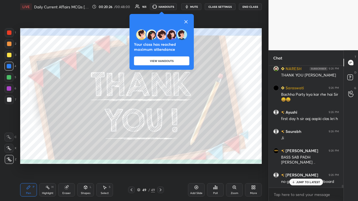
click at [187, 22] on icon at bounding box center [186, 21] width 3 height 3
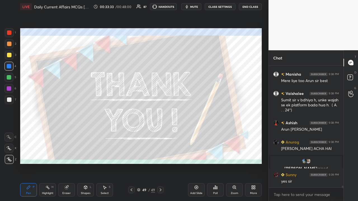
scroll to position [7342, 0]
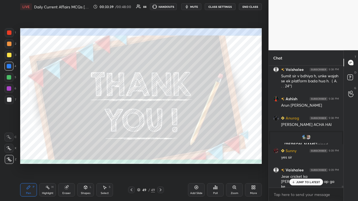
click at [201, 131] on p "JUMP TO LATEST" at bounding box center [308, 182] width 24 height 3
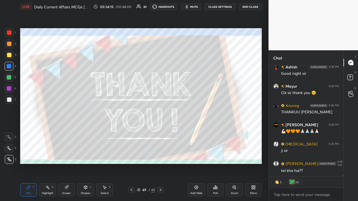
scroll to position [7567, 0]
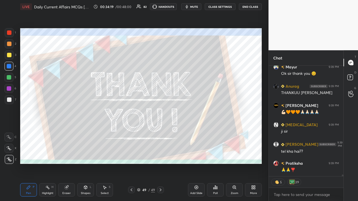
click at [201, 6] on button "End Class" at bounding box center [250, 6] width 23 height 7
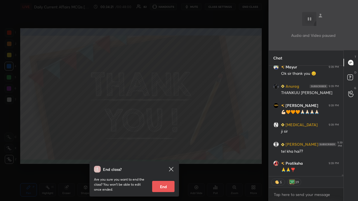
click at [162, 131] on button "End" at bounding box center [163, 186] width 22 height 11
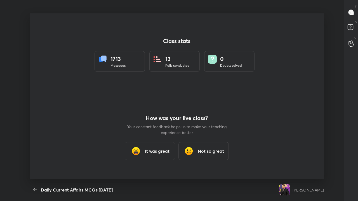
scroll to position [0, 0]
type textarea "x"
